Goal: Transaction & Acquisition: Purchase product/service

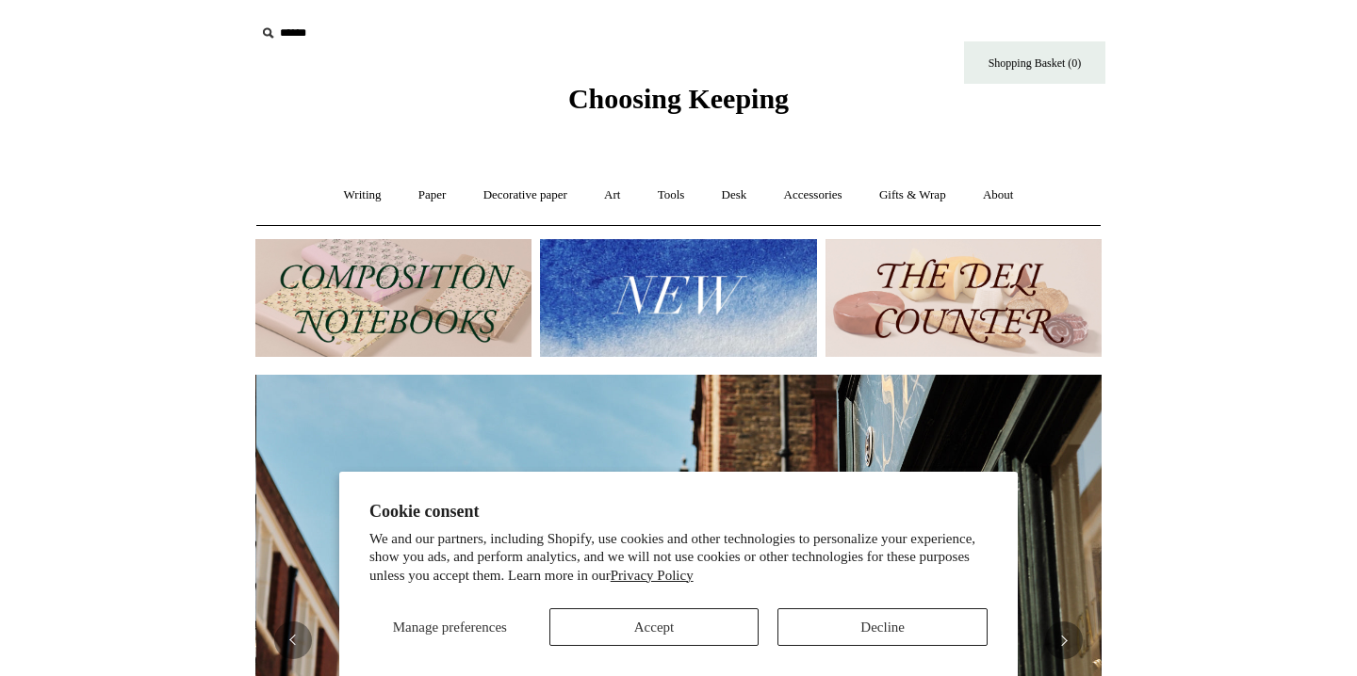
scroll to position [0, 846]
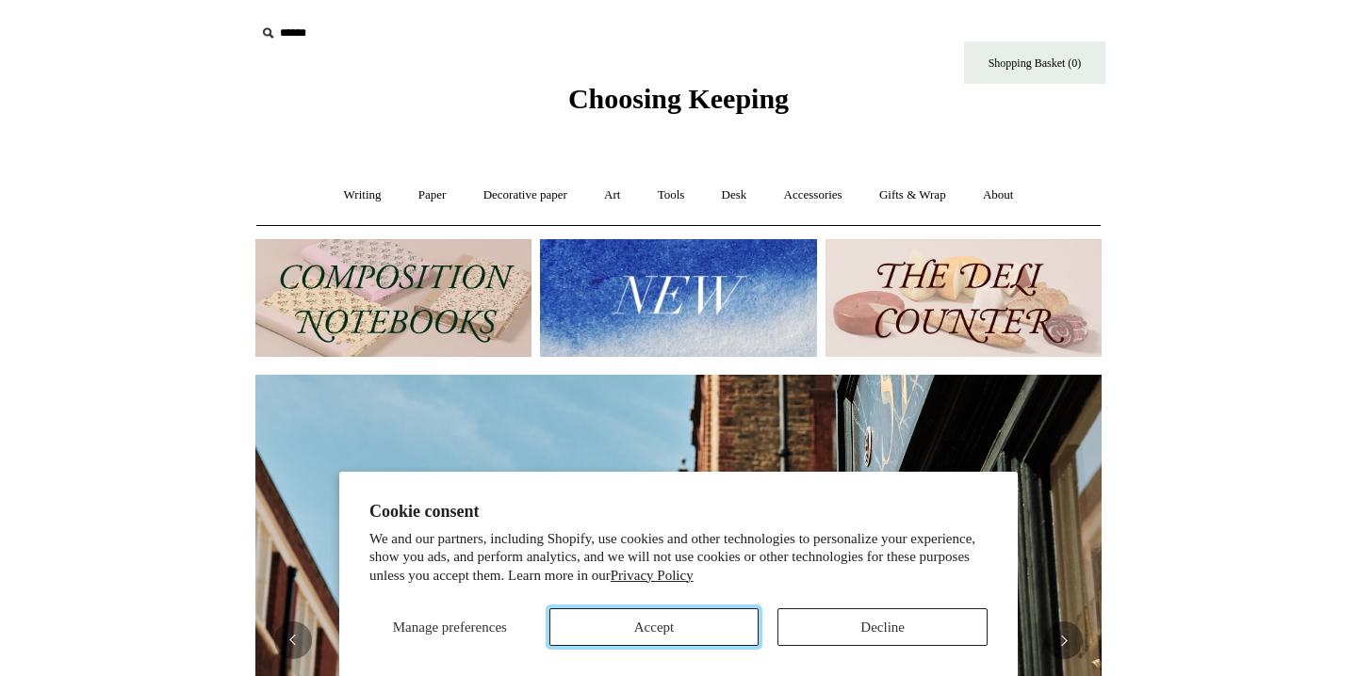
click at [628, 637] on button "Accept" at bounding box center [654, 628] width 210 height 38
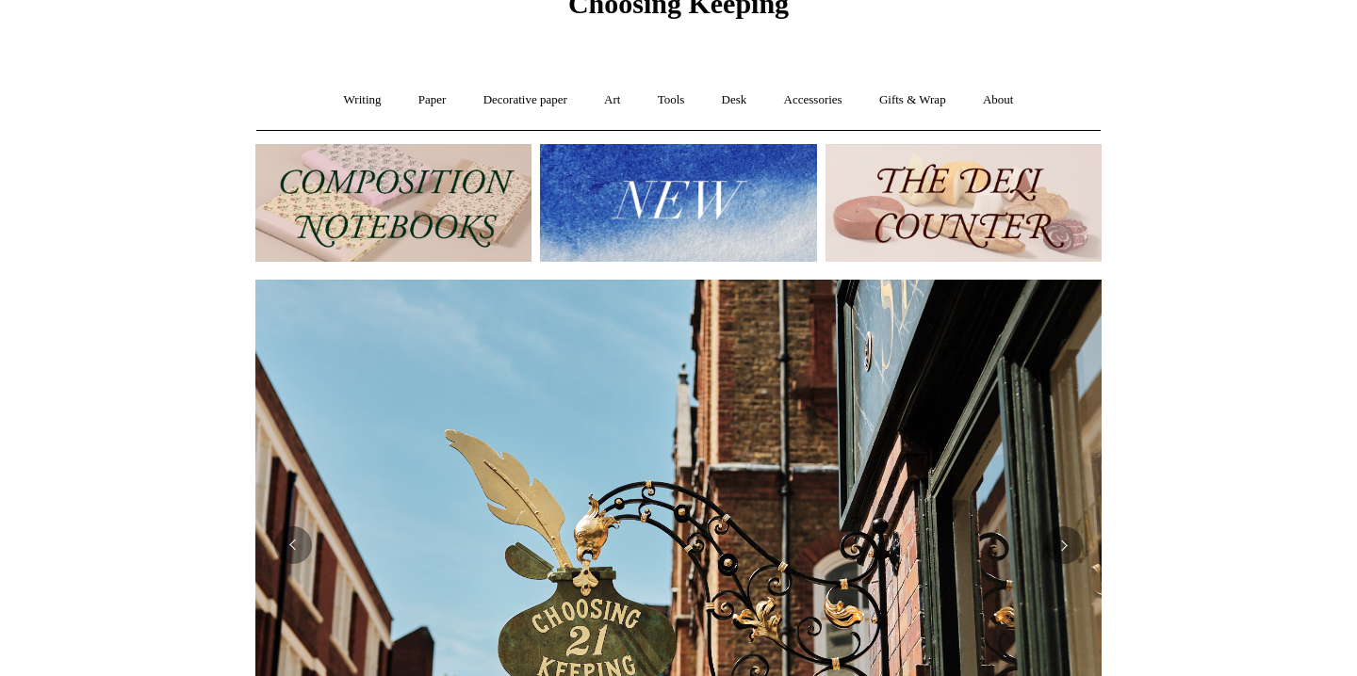
scroll to position [102, 0]
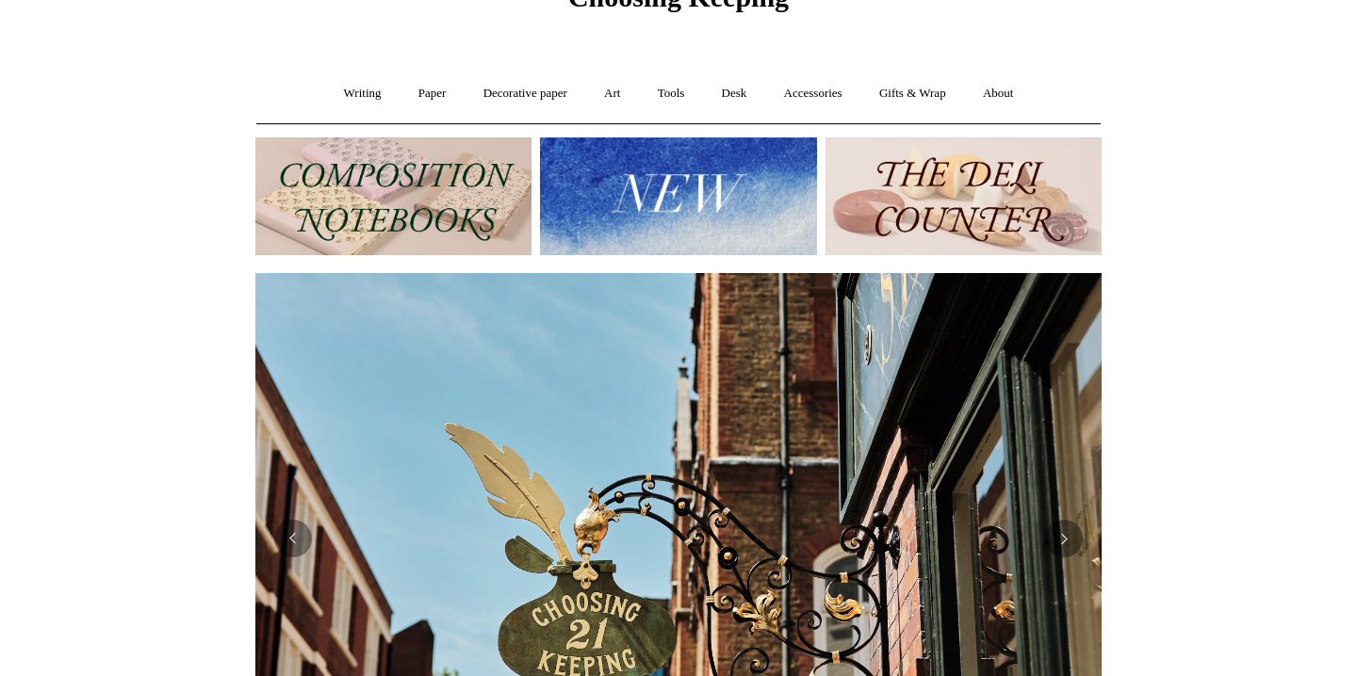
click at [455, 216] on img at bounding box center [393, 197] width 276 height 118
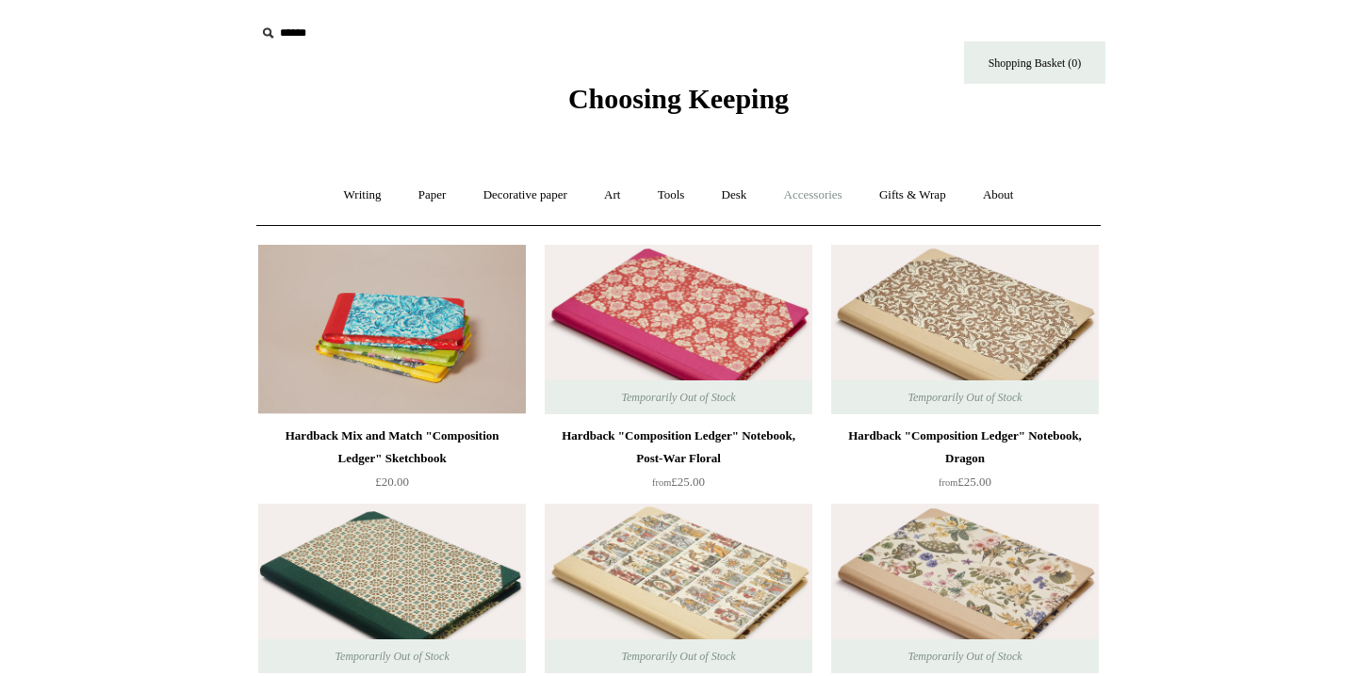
click at [830, 201] on link "Accessories +" at bounding box center [813, 196] width 92 height 50
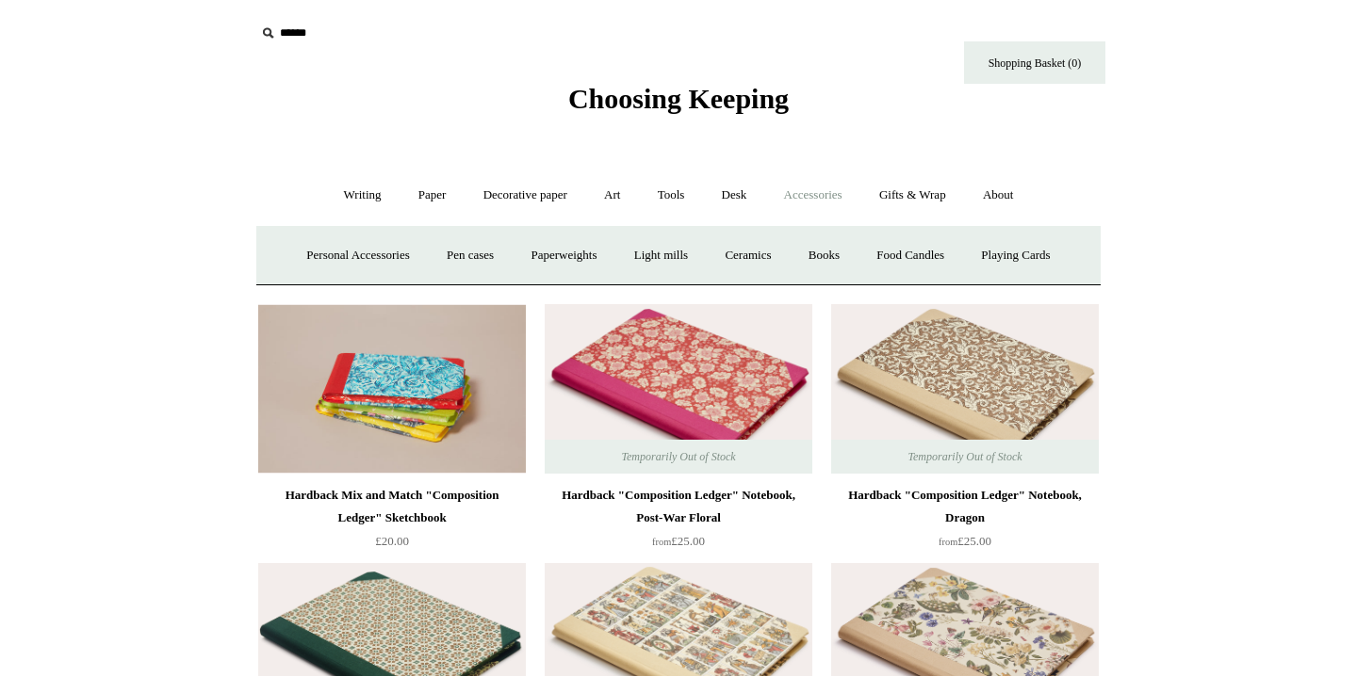
click at [264, 32] on icon at bounding box center [267, 33] width 21 height 21
click at [282, 34] on input "text" at bounding box center [371, 33] width 232 height 35
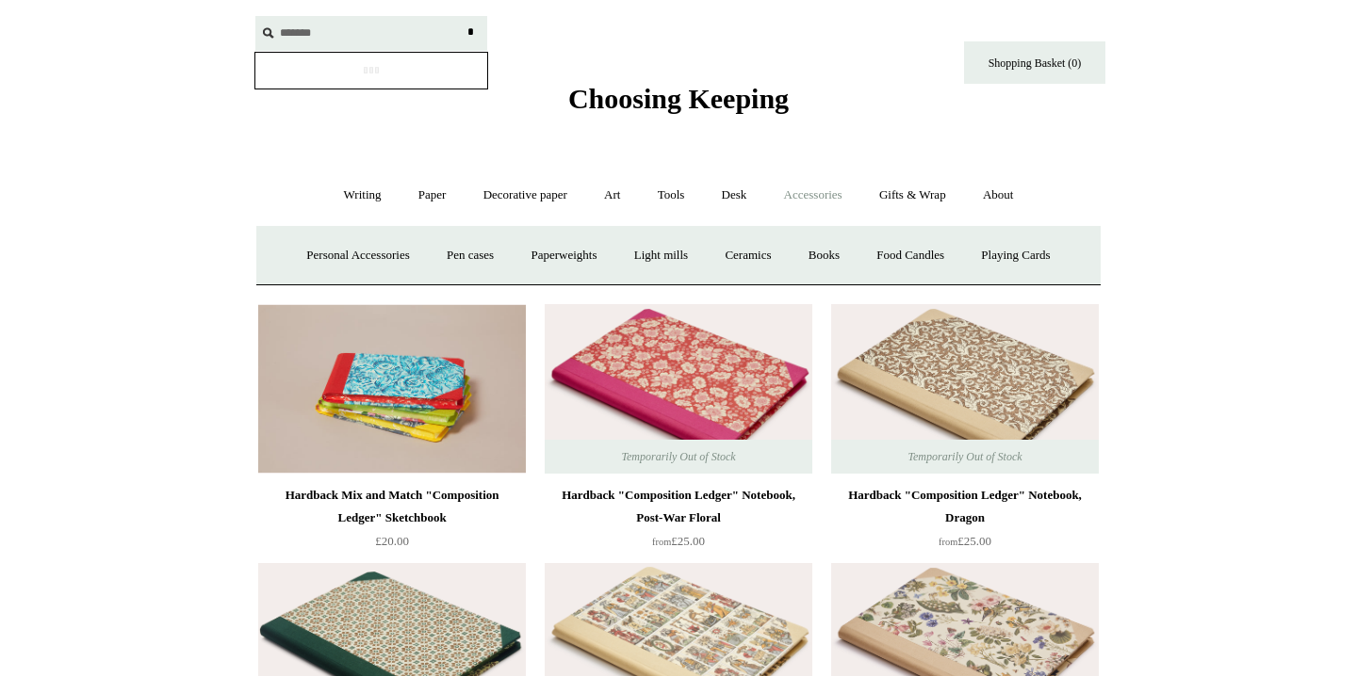
type input "*******"
click at [461, 16] on input "*" at bounding box center [470, 32] width 19 height 33
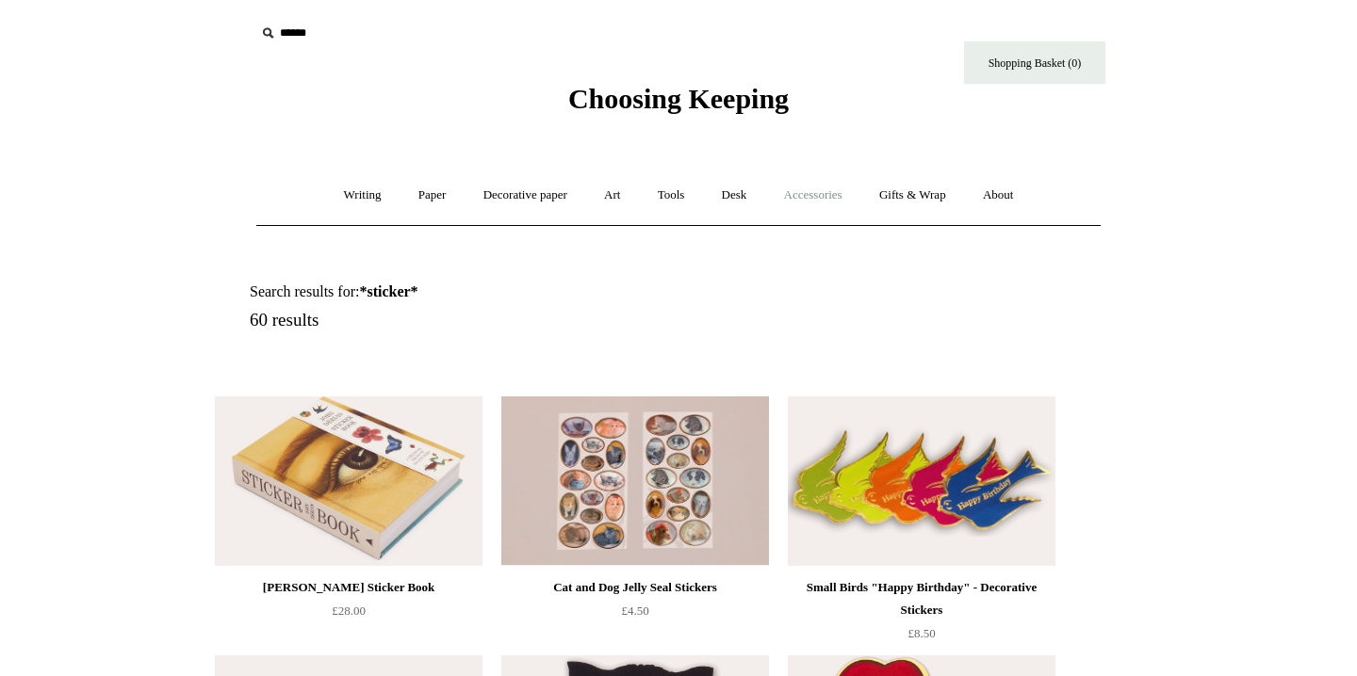
click at [799, 212] on link "Accessories +" at bounding box center [813, 196] width 92 height 50
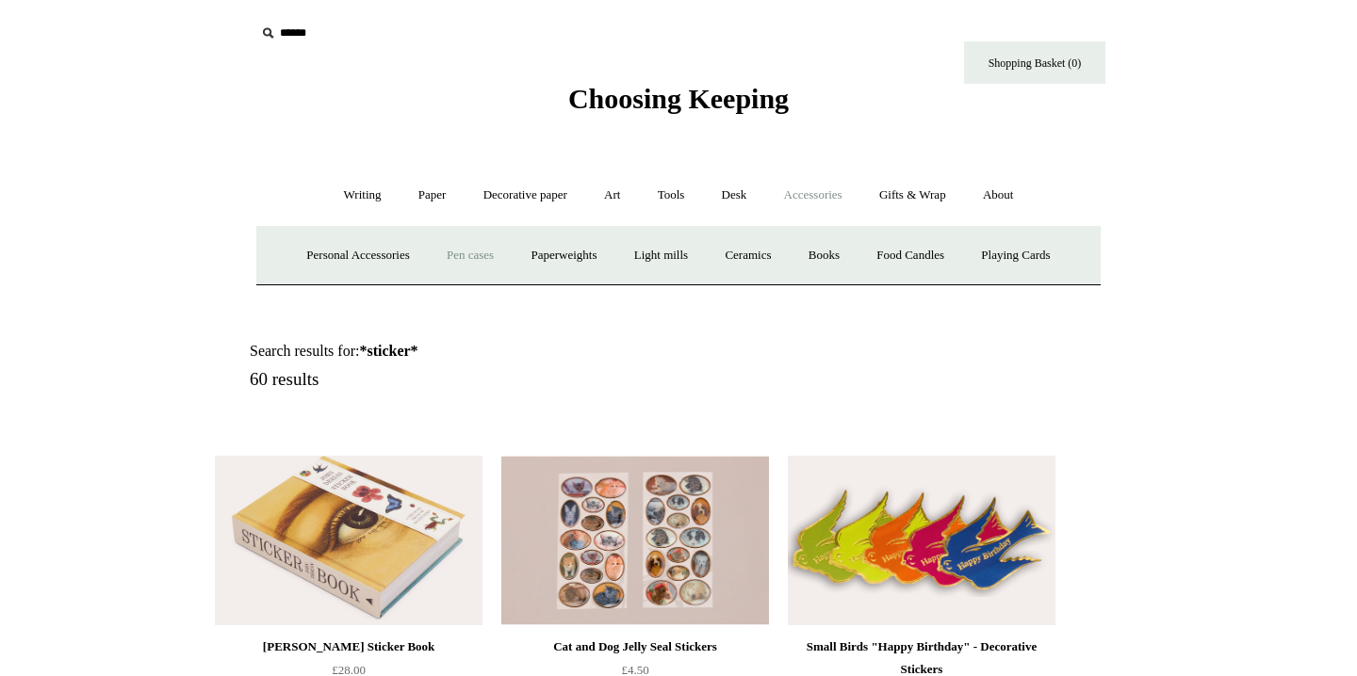
click at [464, 253] on link "Pen cases" at bounding box center [470, 256] width 81 height 50
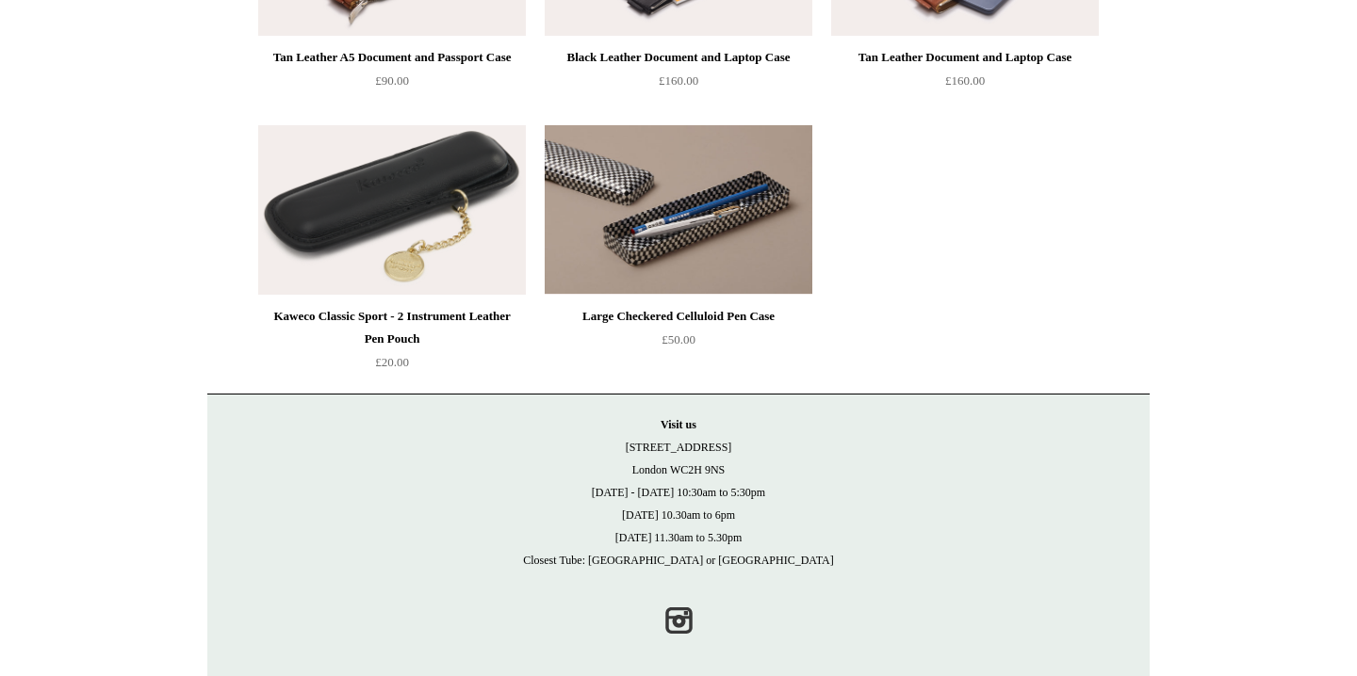
scroll to position [2204, 0]
